Goal: Find specific page/section

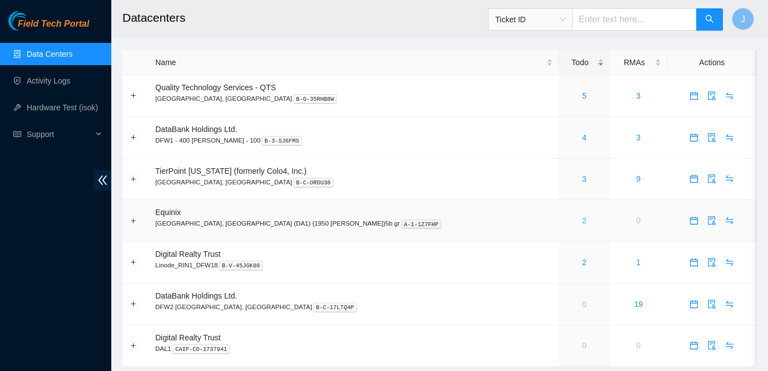
click at [582, 220] on link "2" at bounding box center [584, 220] width 4 height 9
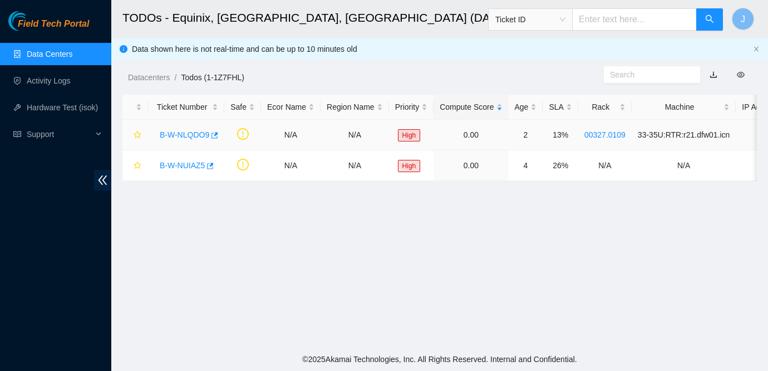
click at [184, 135] on link "B-W-NLQDO9" at bounding box center [185, 134] width 50 height 9
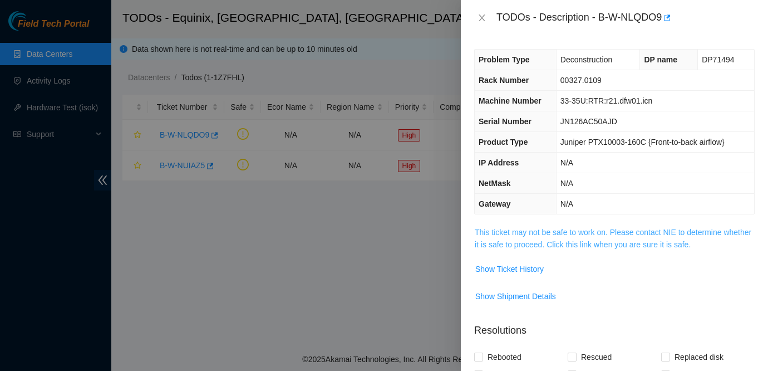
click at [566, 232] on link "This ticket may not be safe to work on. Please contact NIE to determine whether…" at bounding box center [613, 238] width 276 height 21
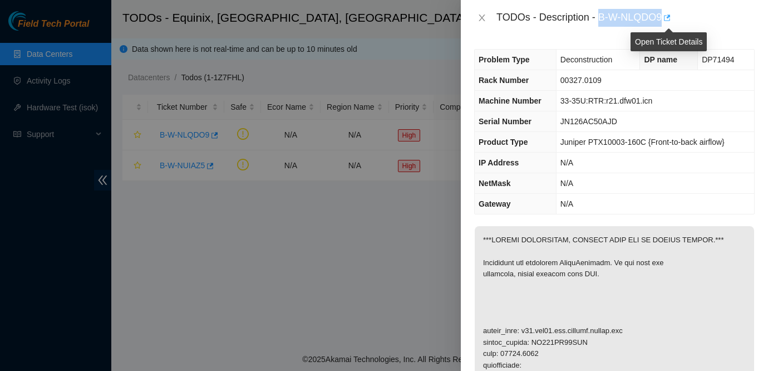
drag, startPoint x: 601, startPoint y: 15, endPoint x: 668, endPoint y: 18, distance: 66.8
click at [668, 18] on div "TODOs - Description - B-W-NLQDO9" at bounding box center [625, 18] width 258 height 18
copy div "B-W-NLQDO9"
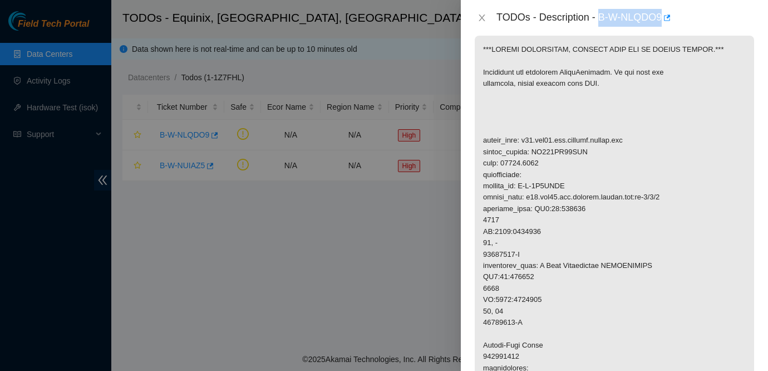
scroll to position [160, 0]
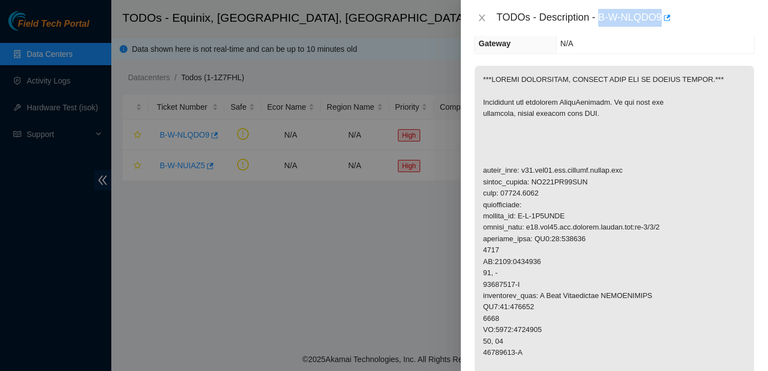
copy div "B-W-NLQDO9"
click at [689, 33] on div "TODOs - Description - B-W-NLQDO9" at bounding box center [614, 18] width 307 height 36
click at [236, 243] on div at bounding box center [384, 185] width 768 height 371
click at [483, 17] on icon "close" at bounding box center [481, 17] width 9 height 9
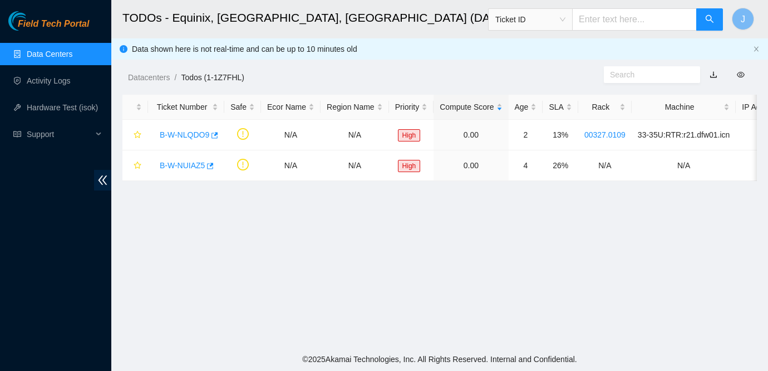
click at [18, 225] on div "Field Tech Portal Data Centers Activity Logs Hardware Test (isok) Support" at bounding box center [55, 190] width 111 height 359
